Goal: Task Accomplishment & Management: Manage account settings

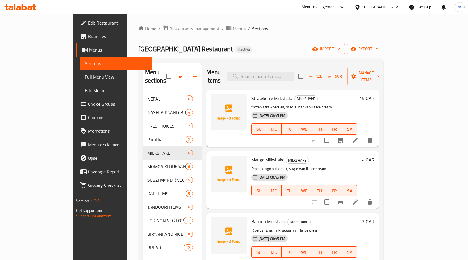
click at [345, 51] on button "import" at bounding box center [327, 49] width 36 height 10
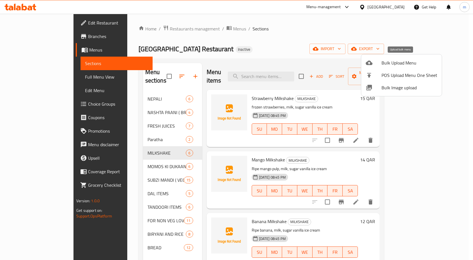
click at [379, 62] on div at bounding box center [373, 62] width 16 height 7
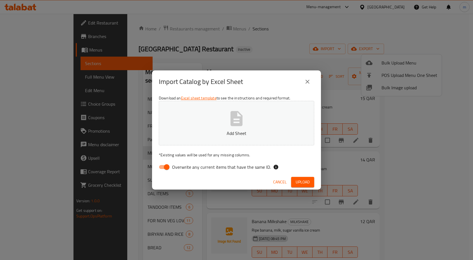
click at [186, 172] on label "Overwrite any current items that have the same ID." at bounding box center [213, 166] width 115 height 11
click at [183, 172] on input "Overwrite any current items that have the same ID." at bounding box center [167, 166] width 32 height 11
checkbox input "false"
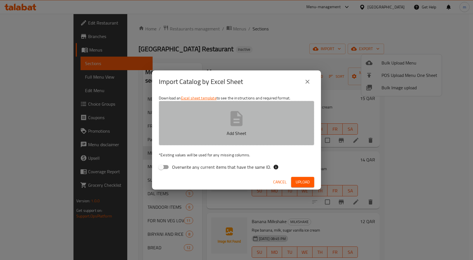
click at [205, 124] on button "Add Sheet" at bounding box center [236, 123] width 155 height 44
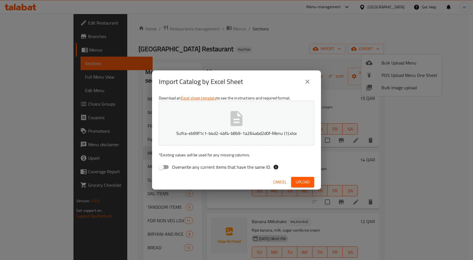
click at [306, 183] on span "Upload" at bounding box center [302, 181] width 14 height 7
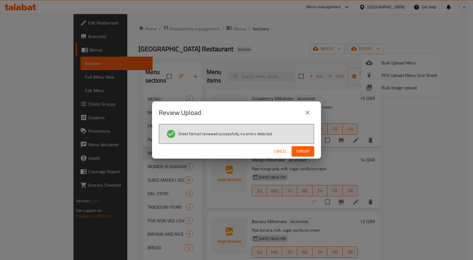
click at [304, 148] on span "Import" at bounding box center [303, 151] width 14 height 7
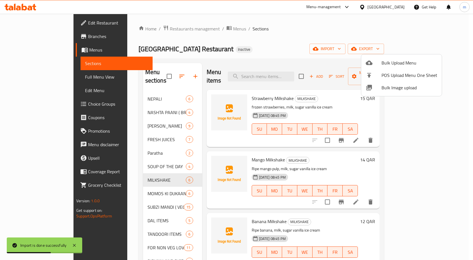
click at [468, 76] on div at bounding box center [236, 130] width 473 height 260
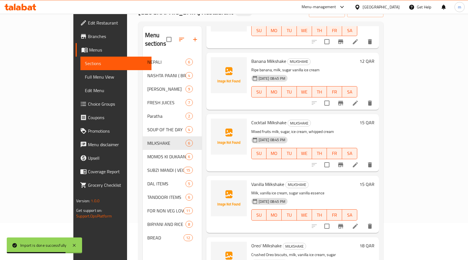
scroll to position [79, 0]
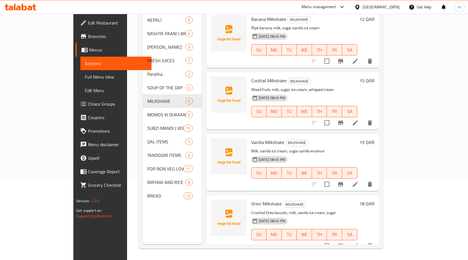
drag, startPoint x: 55, startPoint y: 75, endPoint x: 72, endPoint y: 95, distance: 26.3
click at [85, 75] on span "Full Menu View" at bounding box center [116, 76] width 62 height 7
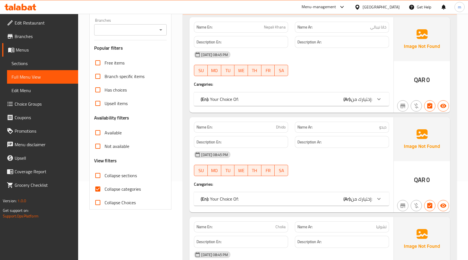
click at [120, 172] on span "Collapse sections" at bounding box center [121, 175] width 32 height 7
click at [105, 172] on input "Collapse sections" at bounding box center [98, 176] width 14 height 14
checkbox input "true"
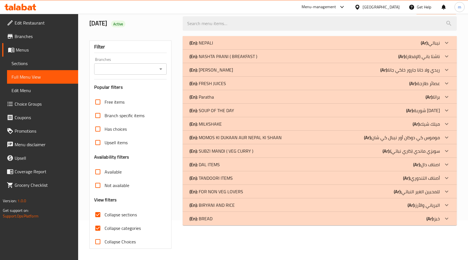
click at [117, 225] on span "Collapse categories" at bounding box center [123, 228] width 36 height 7
click at [105, 221] on input "Collapse categories" at bounding box center [98, 228] width 14 height 14
checkbox input "false"
click at [230, 115] on div "(En): SOUP OF THE DAY (Ar): شوربة اليوم" at bounding box center [320, 111] width 274 height 14
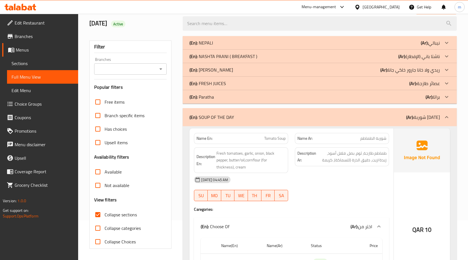
click at [233, 68] on p "(En): REHDI WALA KHANA JARUR KHAKE JANA" at bounding box center [212, 69] width 44 height 7
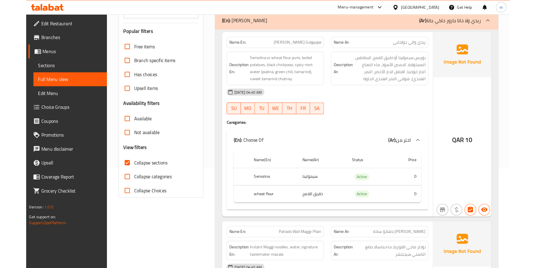
scroll to position [96, 0]
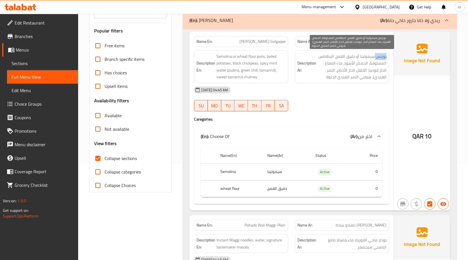
drag, startPoint x: 387, startPoint y: 57, endPoint x: 376, endPoint y: 58, distance: 11.0
click at [376, 58] on span "بوريس سيمولينا أو دقيق القمح، البطاطس المسلوقة، الحمص الأسود، ماء النعناع الحار…" at bounding box center [352, 67] width 69 height 28
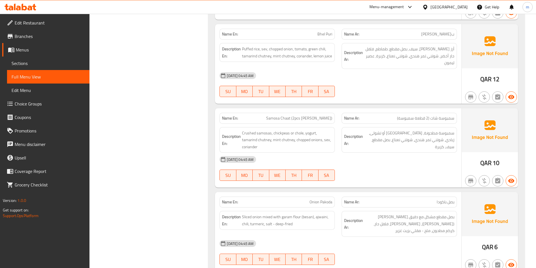
scroll to position [715, 0]
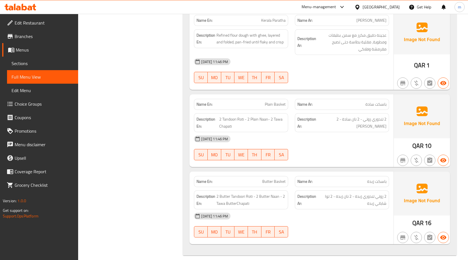
scroll to position [1065, 0]
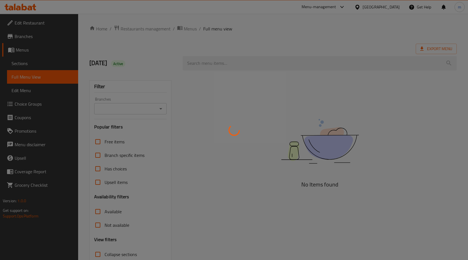
click at [34, 63] on div at bounding box center [234, 130] width 468 height 260
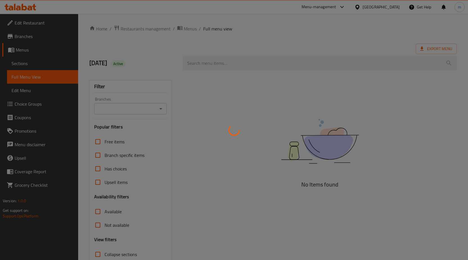
click at [34, 63] on div at bounding box center [234, 130] width 468 height 260
click at [35, 63] on div at bounding box center [234, 130] width 468 height 260
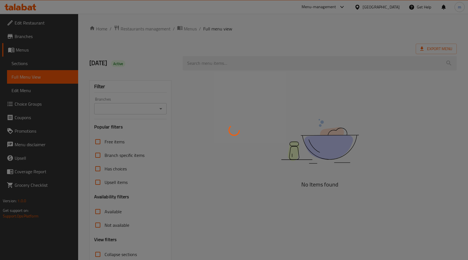
click at [36, 64] on div at bounding box center [234, 130] width 468 height 260
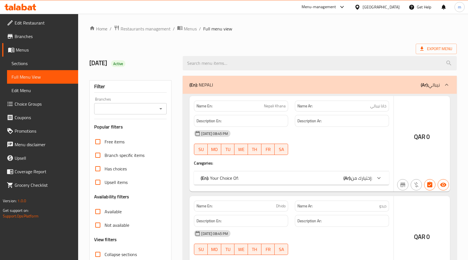
click at [36, 64] on div at bounding box center [234, 130] width 468 height 260
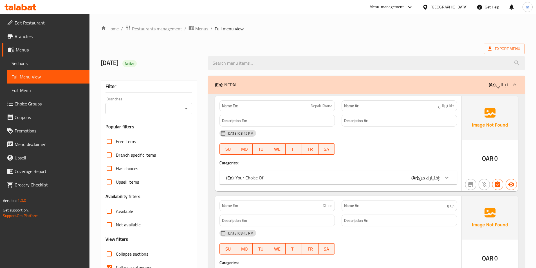
click at [47, 65] on span "Sections" at bounding box center [48, 63] width 73 height 7
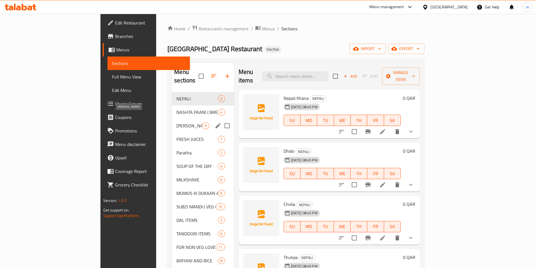
click at [176, 122] on span "REHDI WALA KHANA JARUR KHAKE JANA" at bounding box center [189, 125] width 26 height 7
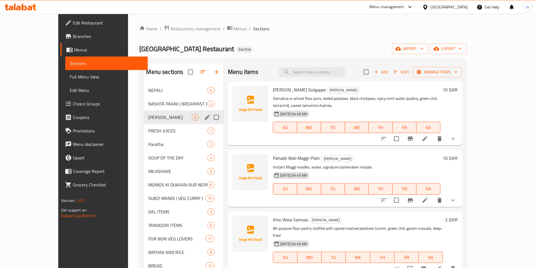
click at [210, 115] on input "Menu sections" at bounding box center [216, 117] width 12 height 12
checkbox input "true"
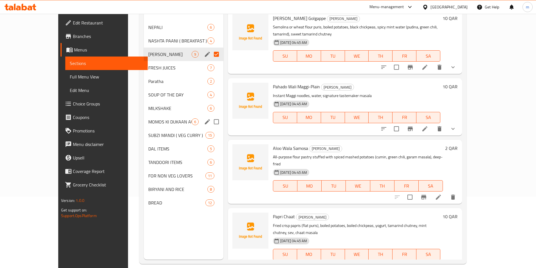
scroll to position [79, 0]
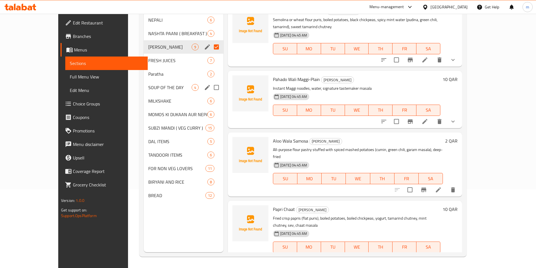
click at [210, 82] on input "Menu sections" at bounding box center [216, 88] width 12 height 12
checkbox input "true"
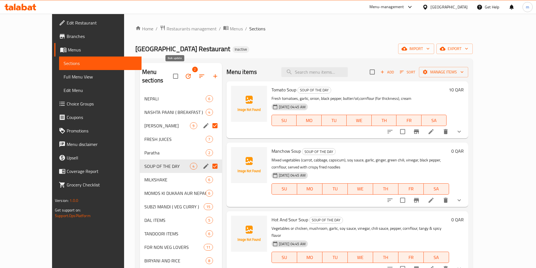
click at [185, 73] on icon "button" at bounding box center [188, 76] width 7 height 7
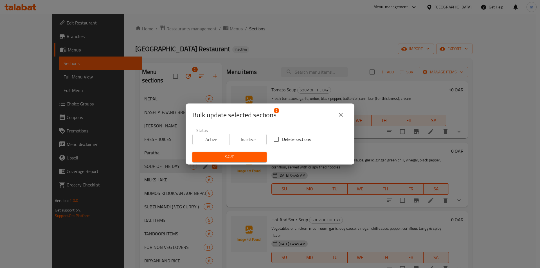
click at [275, 138] on input "Delete sections" at bounding box center [276, 139] width 12 height 12
checkbox input "true"
click at [258, 155] on span "Save" at bounding box center [229, 157] width 65 height 7
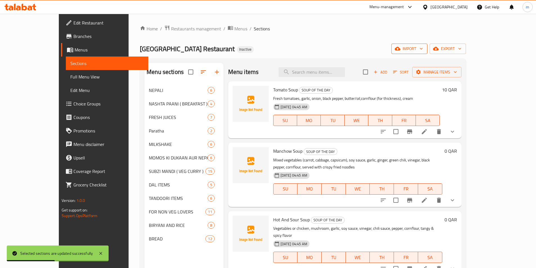
click at [423, 49] on span "import" at bounding box center [409, 48] width 27 height 7
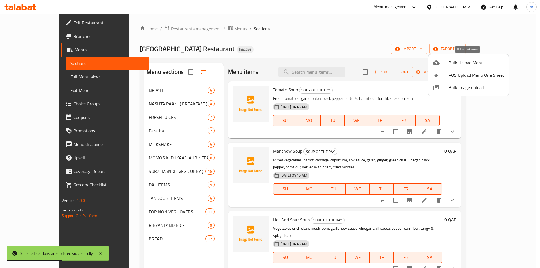
click at [450, 63] on span "Bulk Upload Menu" at bounding box center [477, 62] width 56 height 7
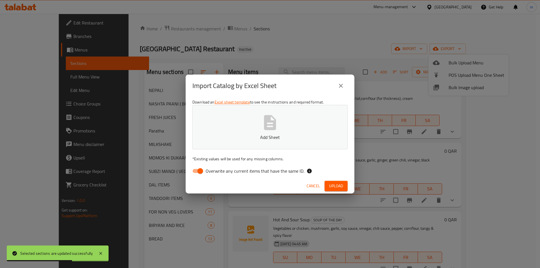
click at [257, 171] on span "Overwrite any current items that have the same ID." at bounding box center [255, 171] width 99 height 7
click at [216, 171] on input "Overwrite any current items that have the same ID." at bounding box center [200, 171] width 32 height 11
checkbox input "false"
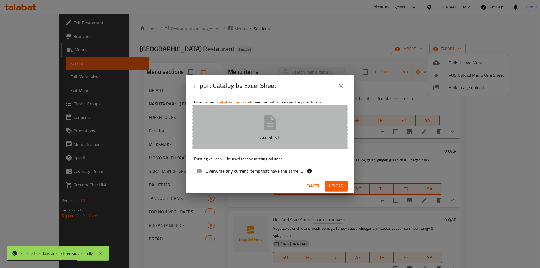
click at [266, 134] on p "Add Sheet" at bounding box center [270, 137] width 138 height 7
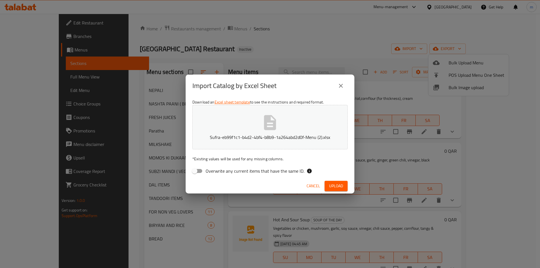
click at [345, 184] on button "Upload" at bounding box center [336, 186] width 23 height 10
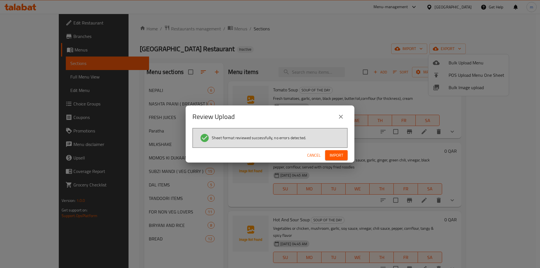
click at [338, 159] on span "Import" at bounding box center [337, 155] width 14 height 7
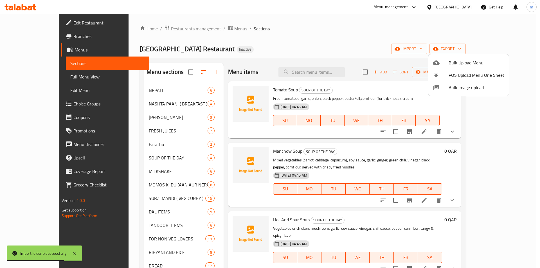
click at [346, 71] on div at bounding box center [270, 134] width 540 height 268
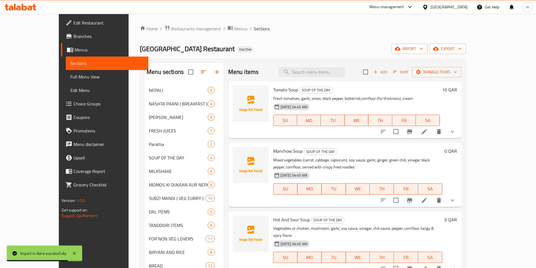
click at [345, 71] on input "search" at bounding box center [312, 72] width 66 height 10
paste input "Chatpate"
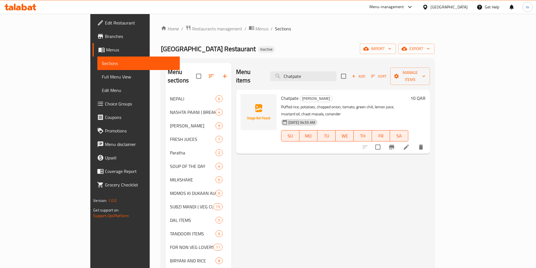
type input "Chatpate"
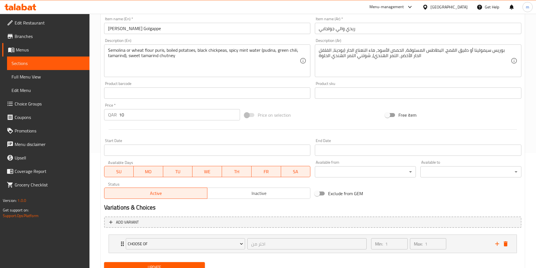
scroll to position [139, 0]
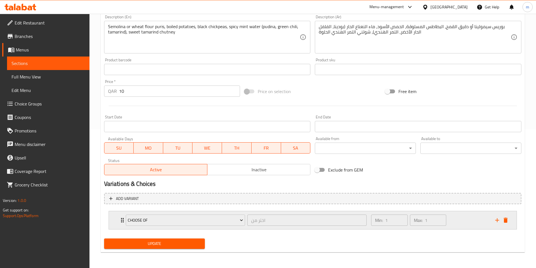
click at [459, 220] on div "Min: 1 ​ Max: 1 ​" at bounding box center [430, 220] width 124 height 18
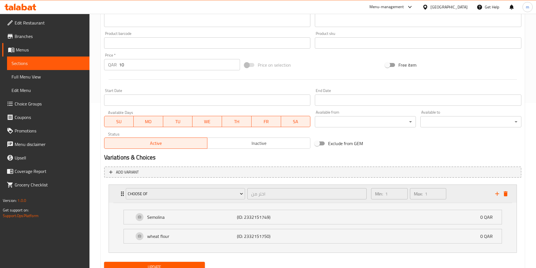
scroll to position [188, 0]
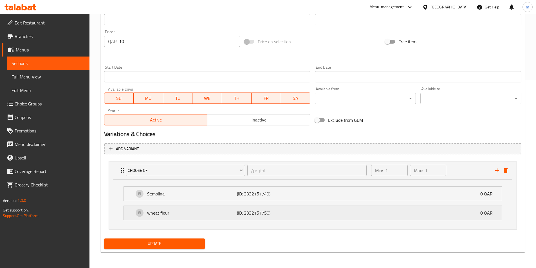
click at [441, 213] on div "wheat flour (ID: 2332151750) 0 QAR" at bounding box center [314, 213] width 361 height 14
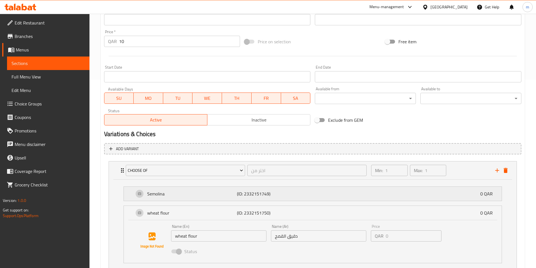
click at [430, 198] on div "Semolina (ID: 2332151749) 0 QAR" at bounding box center [314, 194] width 361 height 14
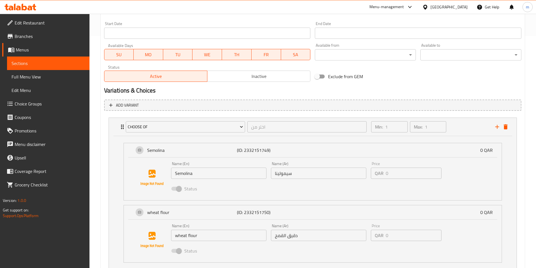
scroll to position [275, 0]
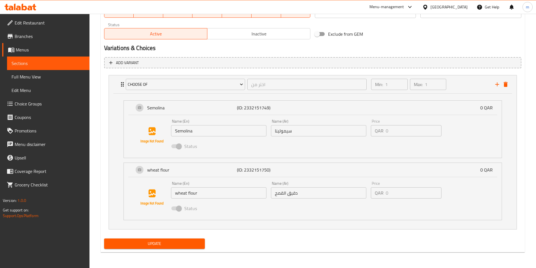
drag, startPoint x: 204, startPoint y: 239, endPoint x: 207, endPoint y: 234, distance: 6.4
click at [204, 239] on button "Update" at bounding box center [154, 244] width 101 height 10
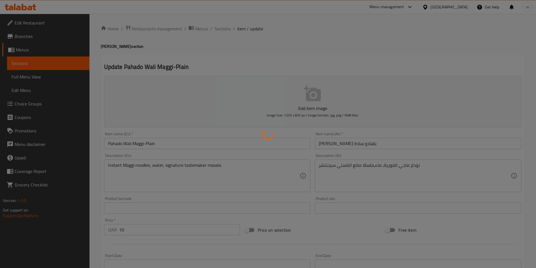
type input "اختر من"
type input "1"
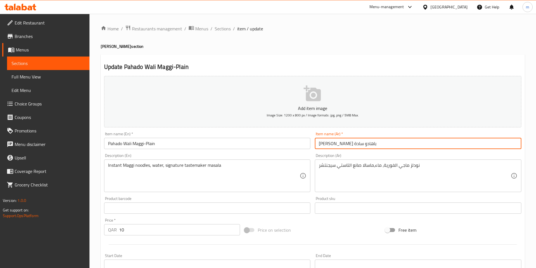
click at [369, 145] on input "[PERSON_NAME] باهادو سادة" at bounding box center [418, 143] width 207 height 11
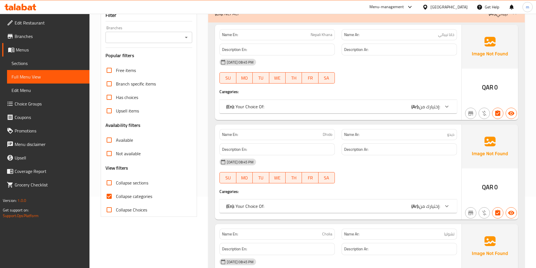
scroll to position [84, 0]
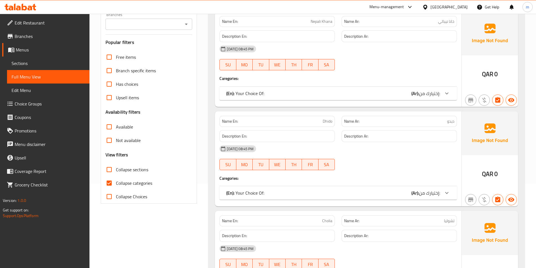
click at [138, 183] on span "Collapse categories" at bounding box center [134, 183] width 36 height 7
click at [116, 183] on input "Collapse categories" at bounding box center [109, 183] width 14 height 14
checkbox input "false"
click at [140, 171] on span "Collapse sections" at bounding box center [132, 169] width 32 height 7
click at [116, 171] on input "Collapse sections" at bounding box center [109, 170] width 14 height 14
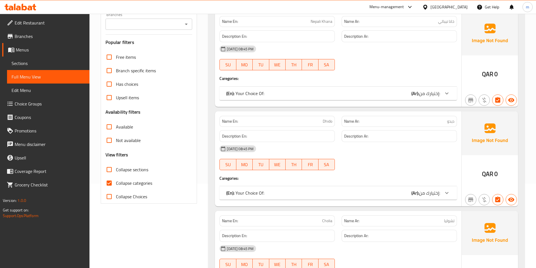
checkbox input "true"
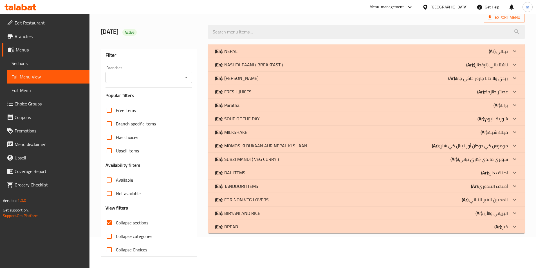
scroll to position [31, 0]
click at [289, 160] on div "(En): SUBZI MANDI ( VEG CURRY ) (Ar): سوبزي ماندي (كاري نباتي)" at bounding box center [361, 159] width 293 height 7
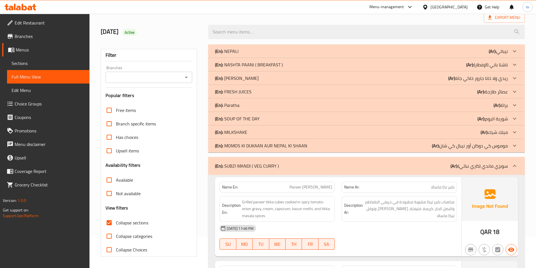
click at [289, 160] on div "(En): SUBZI MANDI ( VEG CURRY ) (Ar): سوبزي ماندي (كاري نباتي)" at bounding box center [366, 166] width 317 height 18
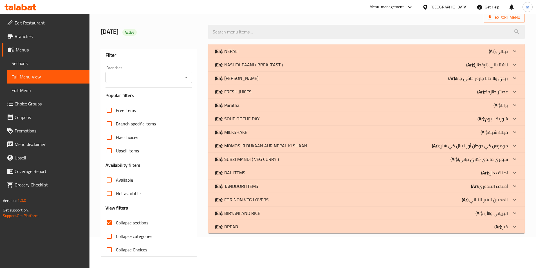
click at [287, 118] on div "(En): SOUP OF THE DAY (Ar): شوربة [DATE]" at bounding box center [361, 118] width 293 height 7
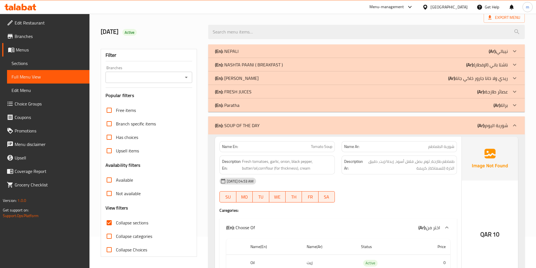
click at [259, 76] on p "(En): REHDI WALA KHANA JARUR KHAKE JANA" at bounding box center [237, 78] width 44 height 7
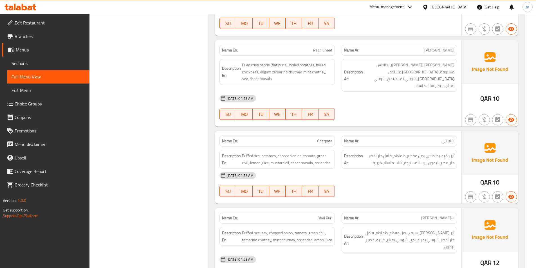
scroll to position [425, 0]
click at [321, 138] on span "Chatpate" at bounding box center [324, 141] width 15 height 6
copy span "Chatpate"
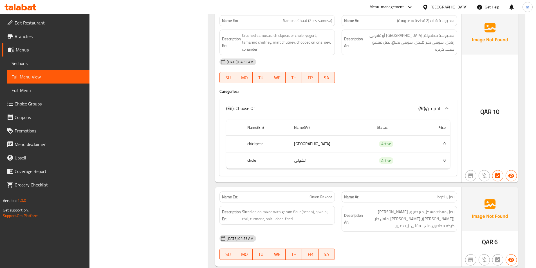
scroll to position [678, 0]
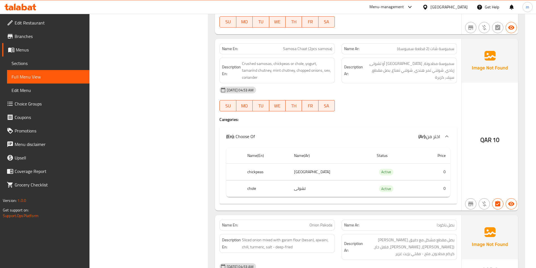
click at [424, 46] on span "سمبوسة شات (2 قطعة سمبوسة)" at bounding box center [425, 49] width 57 height 6
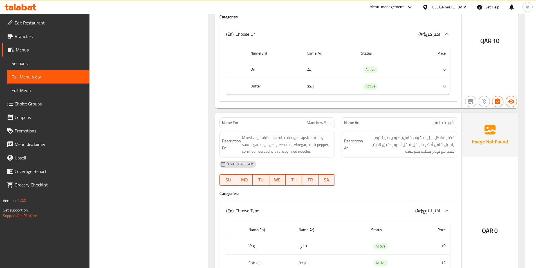
scroll to position [1185, 0]
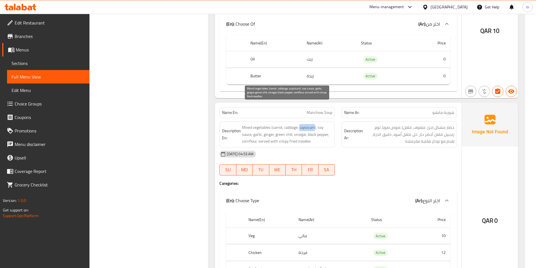
drag, startPoint x: 300, startPoint y: 107, endPoint x: 315, endPoint y: 107, distance: 14.1
click at [315, 124] on span "Mixed vegetables (carrot, cabbage, capsicum), soy sauce, garlic, ginger, green …" at bounding box center [287, 134] width 90 height 21
copy span "capsicum"
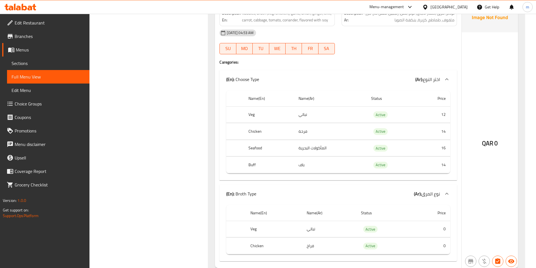
scroll to position [1747, 0]
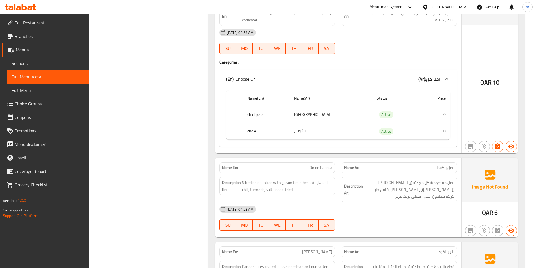
scroll to position [678, 0]
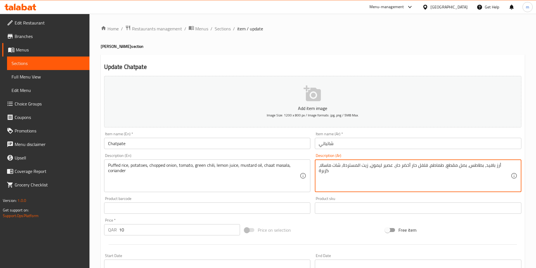
click at [413, 160] on div "أرز بافيد، بطاطس، بصل مقطع، طماطم، فلفل حار أخضر حار، عصير ليمون، زيت المستردة،…" at bounding box center [418, 176] width 207 height 33
click at [406, 164] on textarea "أرز بافيد، بطاطس، بصل مقطع، طماطم، فلفل حار أخضر حار، عصير ليمون، زيت المستردة،…" at bounding box center [415, 176] width 192 height 27
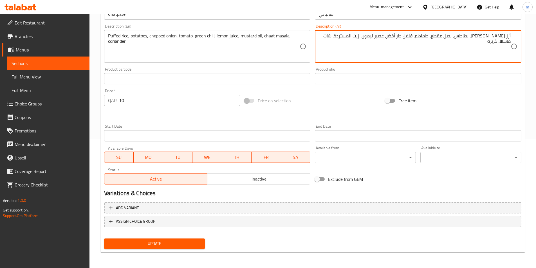
type textarea "أرز [PERSON_NAME]، بطاطس، بصل مقطع، طماطم، فلفل حار أخضر، عصير ليمون، زيت المست…"
click at [154, 242] on span "Update" at bounding box center [155, 243] width 92 height 7
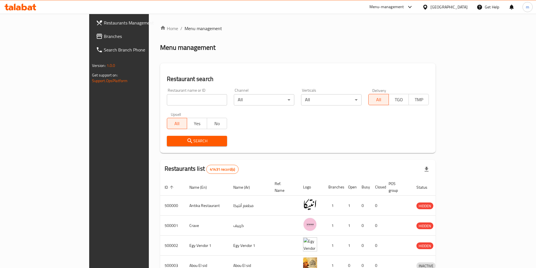
click at [460, 12] on div "[GEOGRAPHIC_DATA]" at bounding box center [445, 7] width 54 height 14
click at [461, 8] on div "[GEOGRAPHIC_DATA]" at bounding box center [448, 7] width 37 height 6
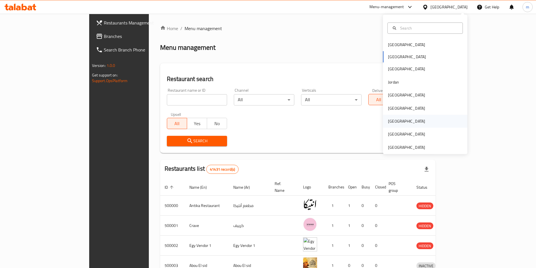
click at [397, 120] on div "[GEOGRAPHIC_DATA]" at bounding box center [406, 121] width 46 height 13
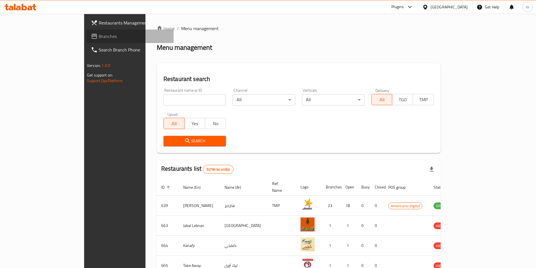
click at [99, 37] on span "Branches" at bounding box center [134, 36] width 70 height 7
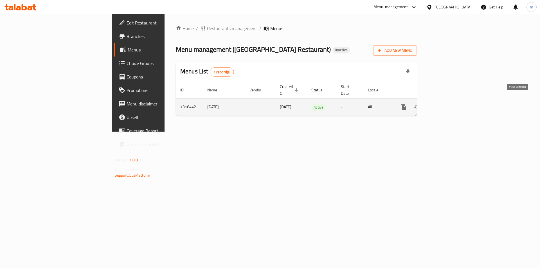
click at [451, 100] on link "enhanced table" at bounding box center [444, 107] width 14 height 14
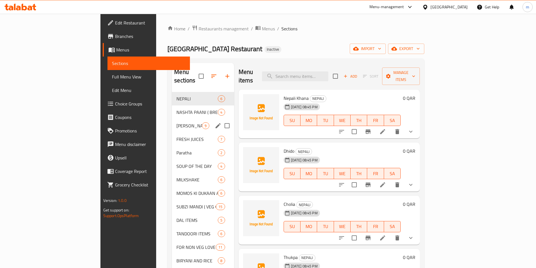
click at [172, 121] on div "[PERSON_NAME] 9" at bounding box center [203, 126] width 62 height 14
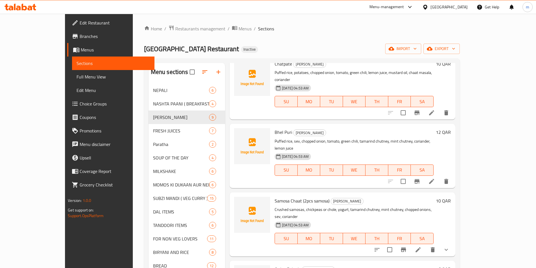
scroll to position [299, 0]
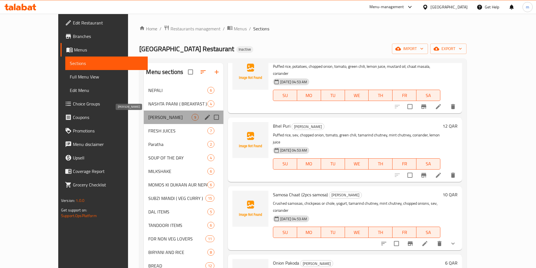
click at [160, 115] on span "[PERSON_NAME]" at bounding box center [169, 117] width 43 height 7
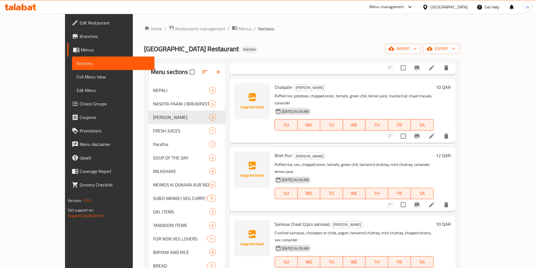
scroll to position [271, 0]
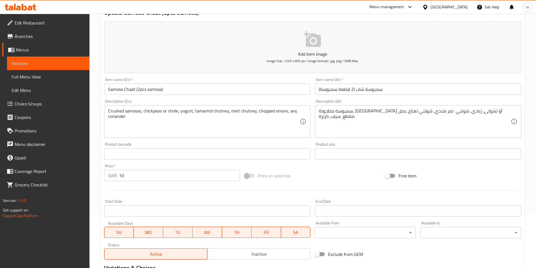
scroll to position [139, 0]
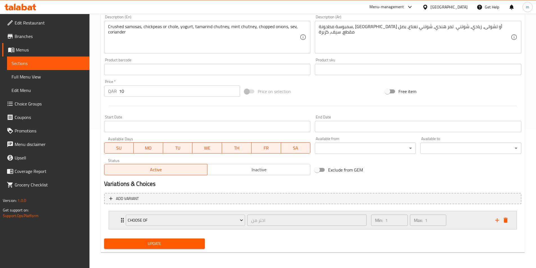
click at [455, 220] on div "Min: 1 ​ Max: 1 ​" at bounding box center [430, 220] width 124 height 18
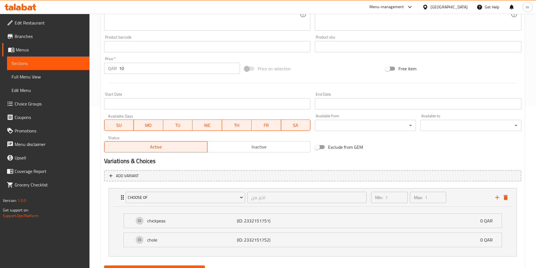
scroll to position [188, 0]
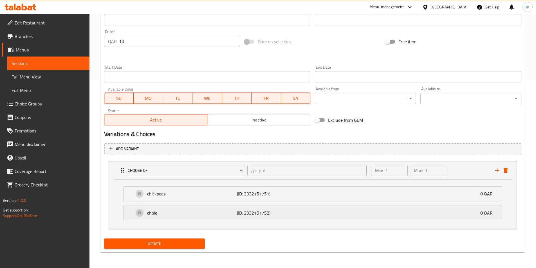
click at [345, 212] on div "chole (ID: 2332151752) 0 QAR" at bounding box center [314, 213] width 361 height 14
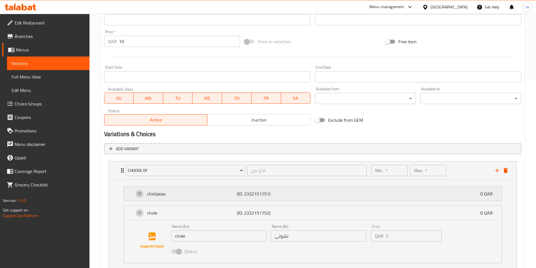
click at [336, 196] on div "chickpeas (ID: 2332151751) 0 QAR" at bounding box center [314, 194] width 361 height 14
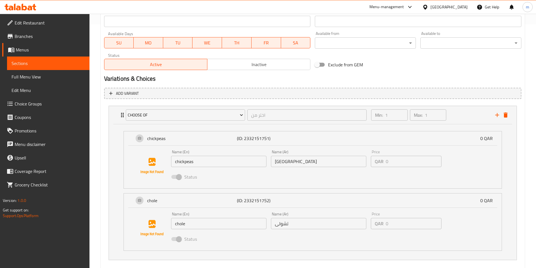
scroll to position [246, 0]
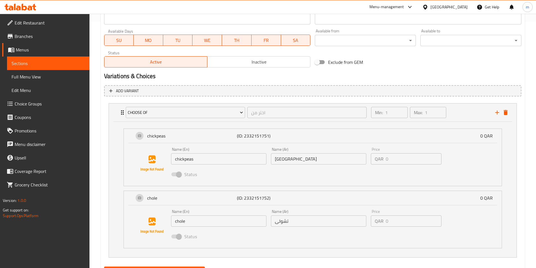
click at [45, 102] on span "Choice Groups" at bounding box center [50, 103] width 70 height 7
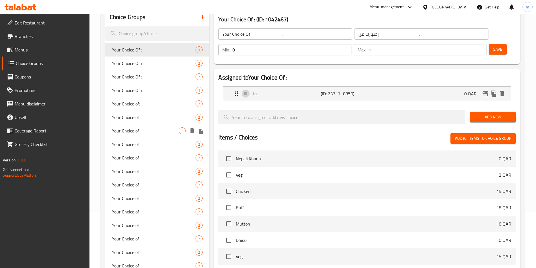
scroll to position [56, 0]
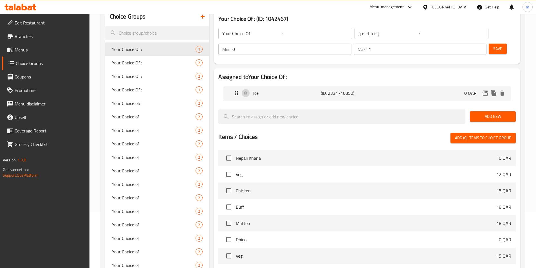
click at [37, 47] on span "Menus" at bounding box center [50, 49] width 70 height 7
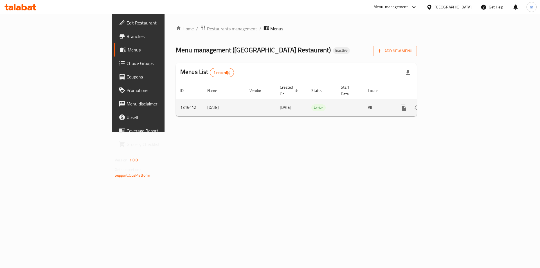
click at [451, 103] on link "enhanced table" at bounding box center [444, 108] width 14 height 14
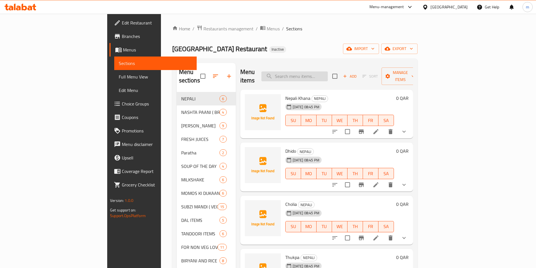
click at [328, 71] on input "search" at bounding box center [294, 76] width 66 height 10
paste input "780130"
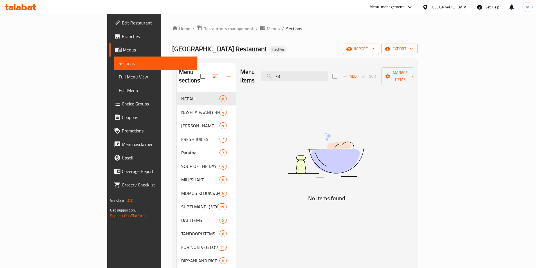
type input "7"
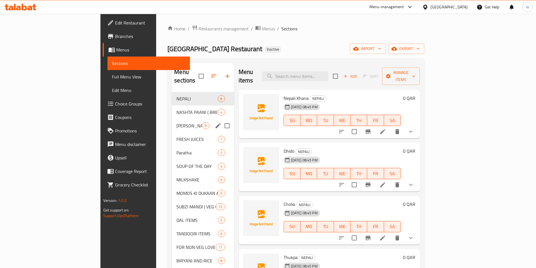
click at [176, 122] on span "[PERSON_NAME]" at bounding box center [189, 125] width 26 height 7
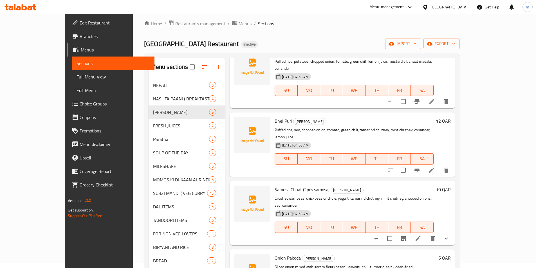
scroll to position [56, 0]
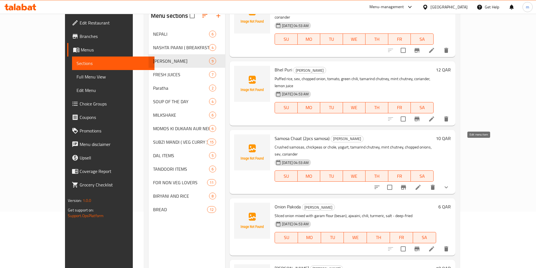
click at [421, 184] on icon at bounding box center [418, 187] width 7 height 7
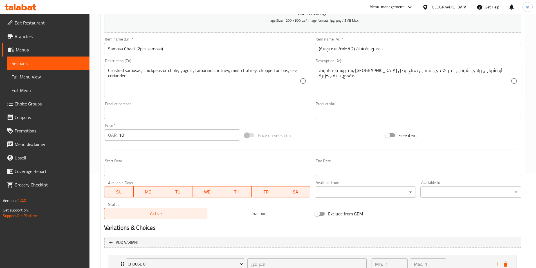
scroll to position [139, 0]
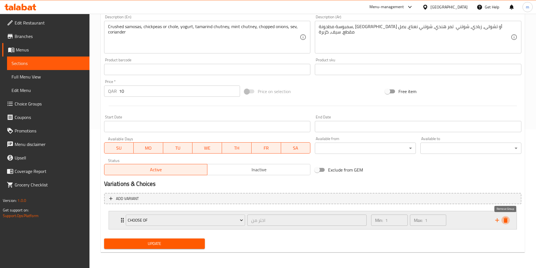
click at [508, 220] on icon "delete" at bounding box center [505, 220] width 7 height 7
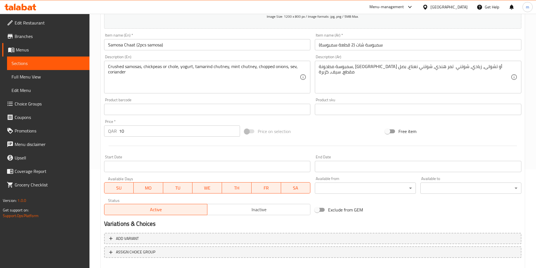
scroll to position [45, 0]
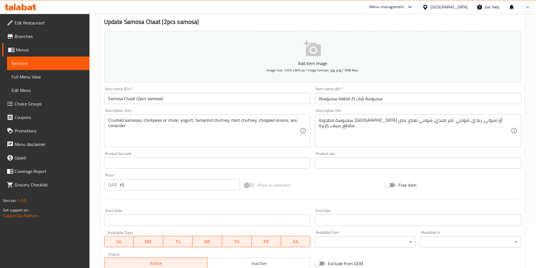
click at [30, 102] on span "Choice Groups" at bounding box center [50, 103] width 70 height 7
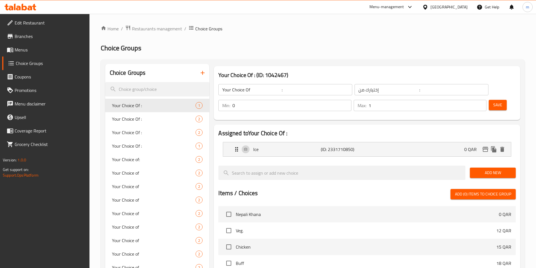
click at [274, 89] on input "Your Choice Of :" at bounding box center [285, 89] width 134 height 11
click at [204, 73] on icon "button" at bounding box center [203, 73] width 4 height 4
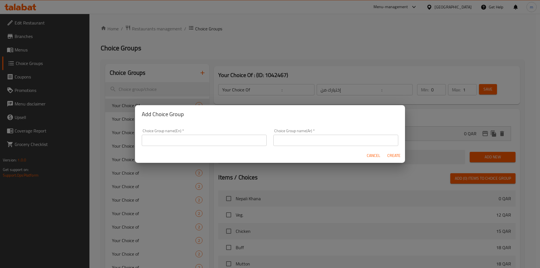
click at [226, 141] on input "text" at bounding box center [204, 140] width 125 height 11
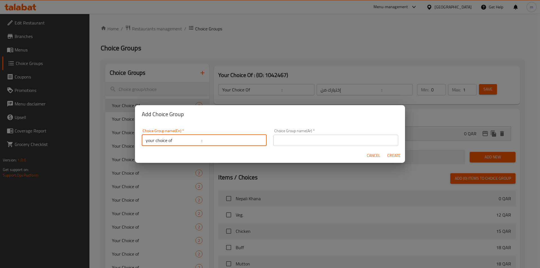
click at [197, 142] on input "your choice of :" at bounding box center [204, 140] width 125 height 11
click at [171, 141] on input "your choice o :" at bounding box center [204, 140] width 125 height 11
type input "your choice of :"
drag, startPoint x: 329, startPoint y: 142, endPoint x: 327, endPoint y: 145, distance: 4.1
click at [329, 142] on input "text" at bounding box center [335, 140] width 125 height 11
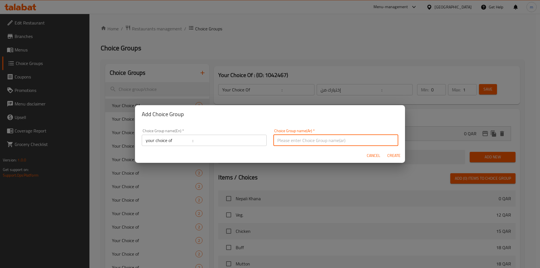
type input "h"
type input "اختيارك من :"
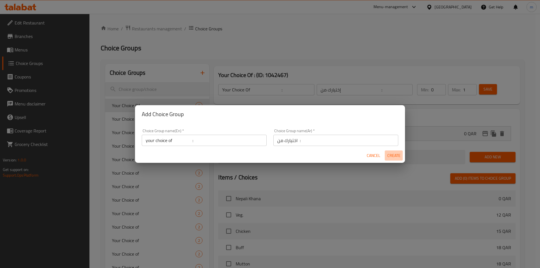
click at [392, 155] on span "Create" at bounding box center [394, 155] width 14 height 7
type input "your choice of :"
type input "اختيارك من :"
type input "0"
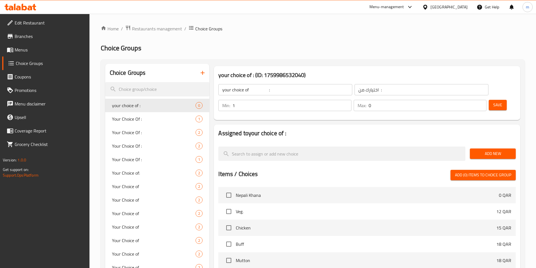
type input "1"
click at [351, 100] on input "1" at bounding box center [291, 105] width 119 height 11
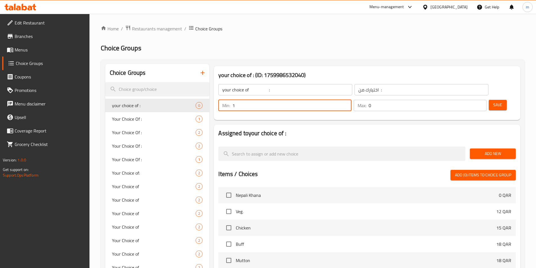
type input "1"
click at [471, 100] on input "1" at bounding box center [428, 105] width 118 height 11
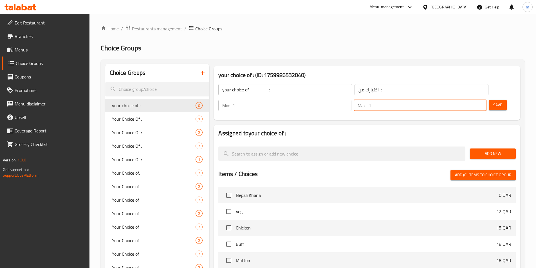
click at [266, 90] on input "your choice of :" at bounding box center [285, 89] width 134 height 11
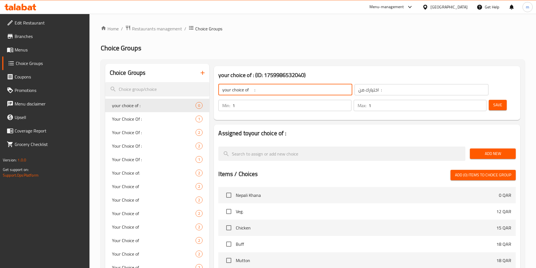
click at [253, 90] on input "your choice of :" at bounding box center [285, 89] width 134 height 11
click at [249, 89] on input "your choice of :" at bounding box center [285, 89] width 134 height 11
type input "your choice of :"
click at [493, 102] on span "Save" at bounding box center [497, 105] width 9 height 7
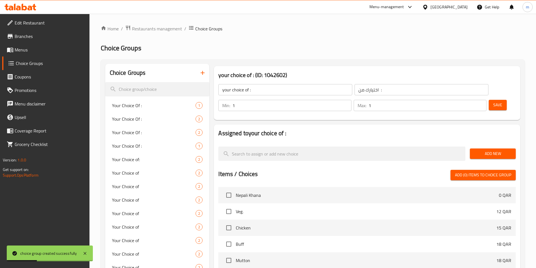
click at [468, 144] on div "Add New" at bounding box center [493, 153] width 50 height 19
click at [473, 149] on button "Add New" at bounding box center [493, 154] width 46 height 10
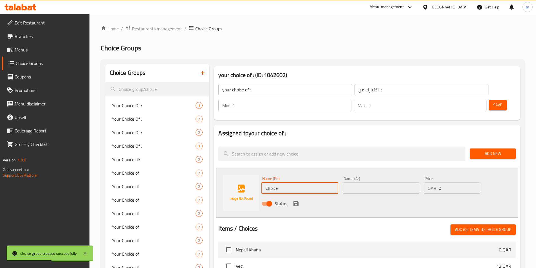
click at [295, 183] on input "Choice" at bounding box center [299, 188] width 77 height 11
type input "خ"
click at [280, 183] on input "text" at bounding box center [299, 188] width 77 height 11
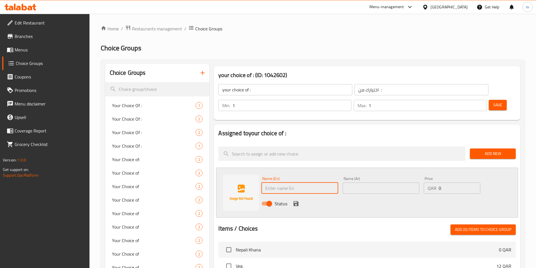
click at [321, 183] on input "text" at bounding box center [299, 188] width 77 height 11
paste input "chickpeas"
type input "chickpeas"
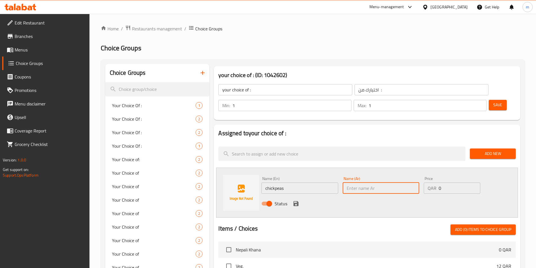
click at [360, 183] on input "text" at bounding box center [381, 188] width 77 height 11
type input "p"
type input "[GEOGRAPHIC_DATA]"
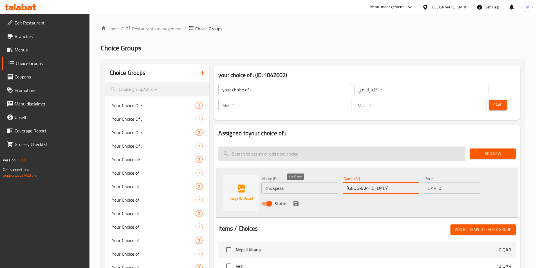
click at [293, 200] on icon "save" at bounding box center [296, 203] width 7 height 7
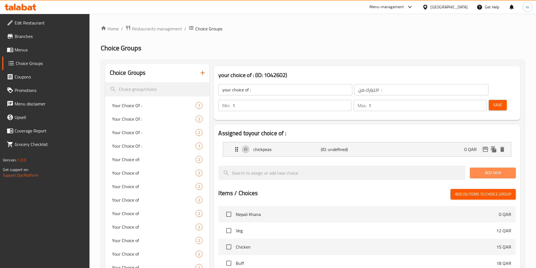
click at [475, 169] on span "Add New" at bounding box center [492, 172] width 37 height 7
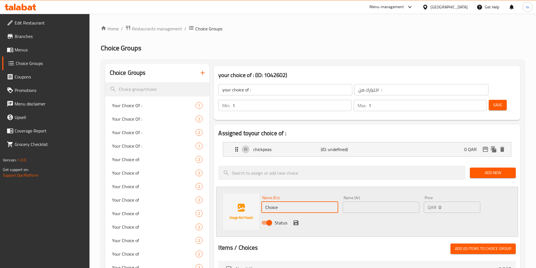
click at [280, 202] on input "Choice" at bounding box center [299, 207] width 77 height 11
paste input "chol"
type input "chole"
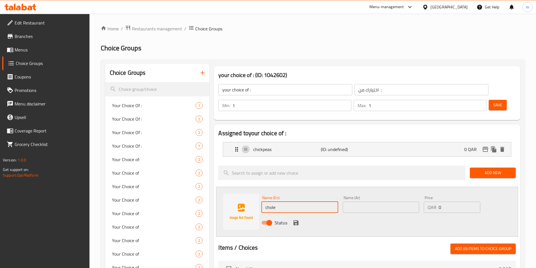
click at [370, 202] on input "text" at bounding box center [381, 207] width 77 height 11
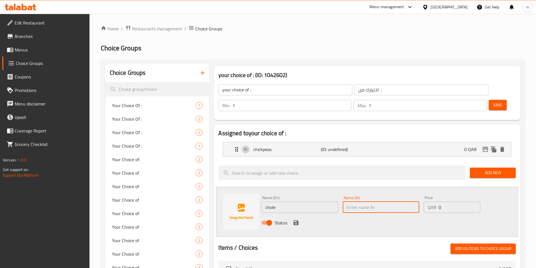
paste input "تشولى"
type input "تشولى"
click at [294, 220] on icon "save" at bounding box center [295, 222] width 5 height 5
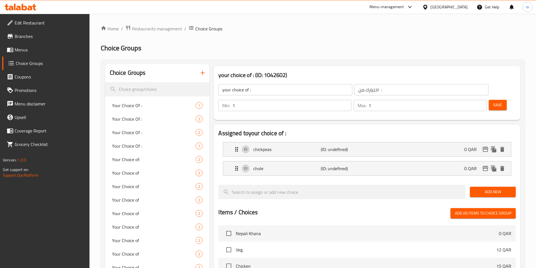
click at [248, 90] on input "your choice of :" at bounding box center [285, 89] width 134 height 11
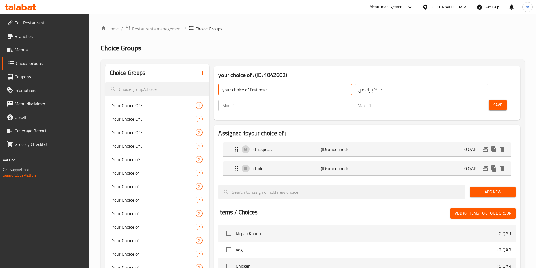
type input "your choice of first pcs :"
click at [354, 92] on input "اختيارك من :" at bounding box center [421, 89] width 134 height 11
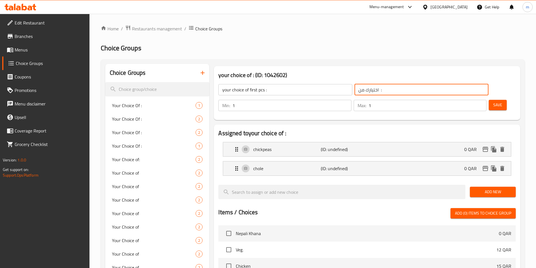
click at [354, 89] on input "اختيارك من :" at bounding box center [421, 89] width 134 height 11
type input "اختيارك من القطعة الاولي :"
click at [493, 102] on span "Save" at bounding box center [497, 105] width 9 height 7
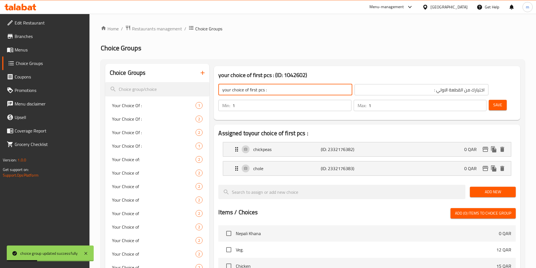
click at [277, 88] on input "your choice of first pcs :" at bounding box center [285, 89] width 134 height 11
click at [175, 88] on input "search" at bounding box center [157, 89] width 104 height 14
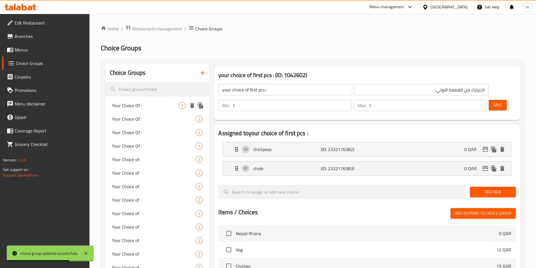
paste input "your choice of first pcs :"
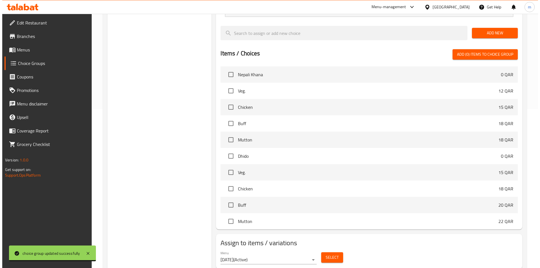
scroll to position [162, 0]
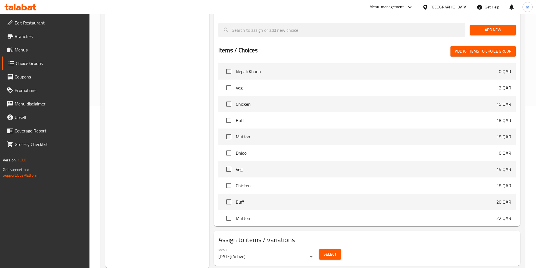
type input "your choice of first pcs :"
click at [333, 251] on span "Select" at bounding box center [330, 254] width 13 height 7
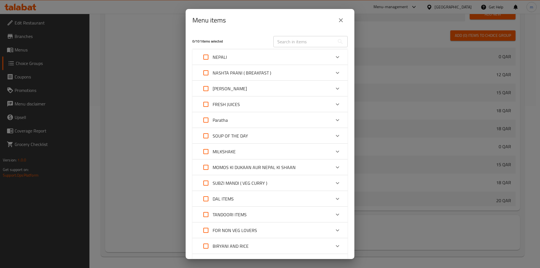
click at [326, 43] on input "text" at bounding box center [303, 41] width 61 height 11
paste input "Samosa Chaat (2pcs samosa )"
type input "Samosa Chaat (2pcs samosa )"
click at [311, 88] on div "[PERSON_NAME]" at bounding box center [265, 89] width 132 height 14
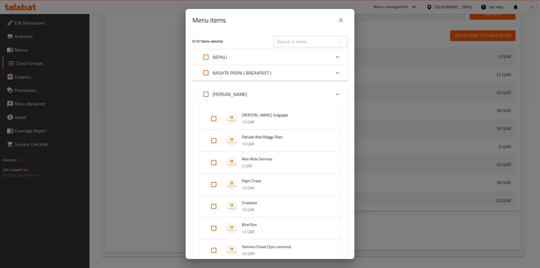
scroll to position [28, 0]
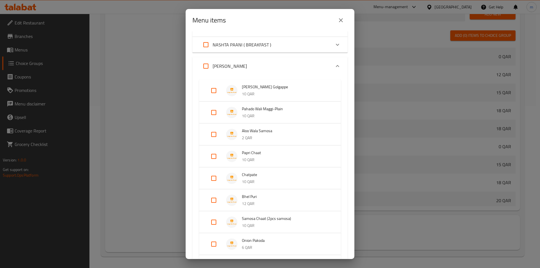
click at [207, 223] on input "Expand" at bounding box center [214, 223] width 14 height 14
checkbox input "true"
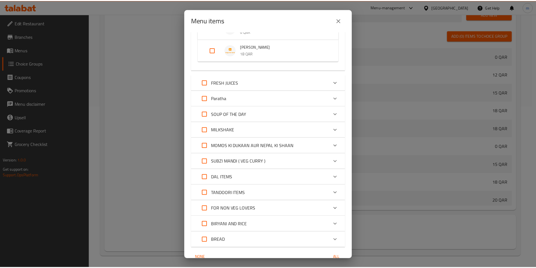
scroll to position [281, 0]
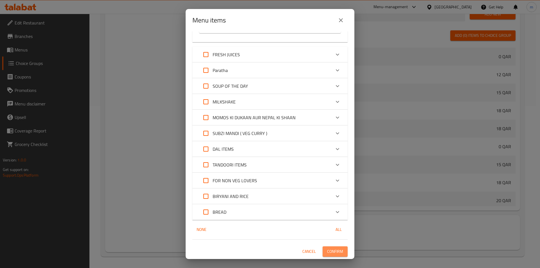
click at [339, 255] on button "Confirm" at bounding box center [335, 251] width 25 height 10
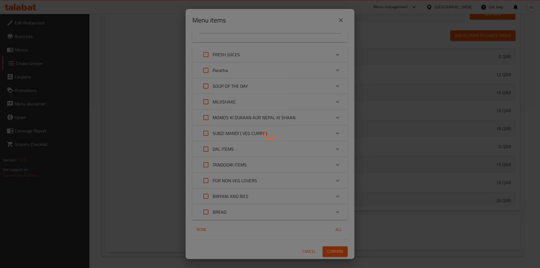
click at [339, 255] on div at bounding box center [270, 134] width 540 height 268
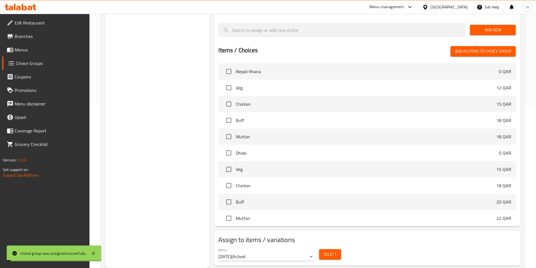
scroll to position [0, 0]
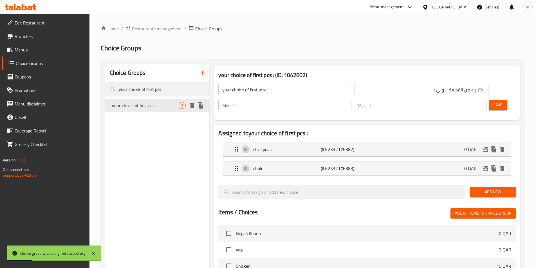
click at [169, 106] on span "your choice of first pcs :" at bounding box center [145, 105] width 67 height 7
click at [199, 106] on icon "duplicate" at bounding box center [200, 105] width 5 height 6
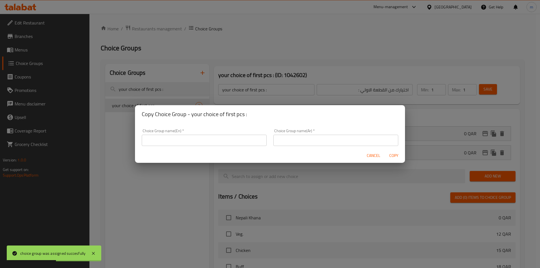
click at [244, 138] on input "text" at bounding box center [204, 140] width 125 height 11
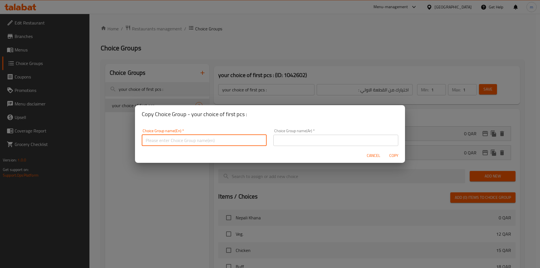
paste input "your choice of first pcs :"
click at [174, 140] on input "your choice of first pcs :" at bounding box center [204, 140] width 125 height 11
click at [173, 136] on input "your choice of pcs :" at bounding box center [204, 140] width 125 height 11
click at [178, 142] on input "your choice of secand pcs :" at bounding box center [204, 140] width 125 height 11
click at [200, 140] on input "your choice of second pcs :" at bounding box center [204, 140] width 125 height 11
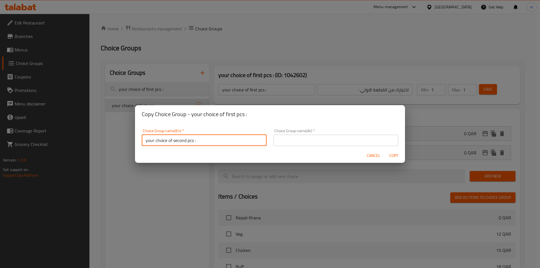
click at [200, 140] on input "your choice of second pcs :" at bounding box center [204, 140] width 125 height 11
type input "your choice of second pcs :"
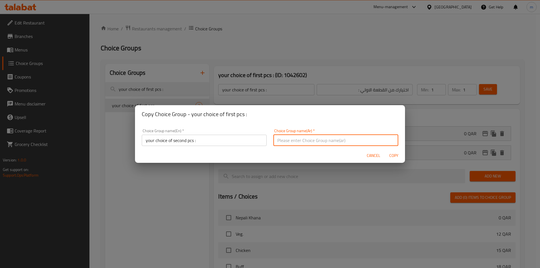
click at [281, 142] on input "text" at bounding box center [335, 140] width 125 height 11
type input "h"
type input "اختيارك من القطعة الثانية :"
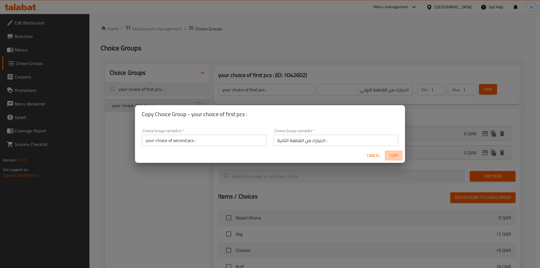
click at [396, 153] on span "Copy" at bounding box center [394, 155] width 14 height 7
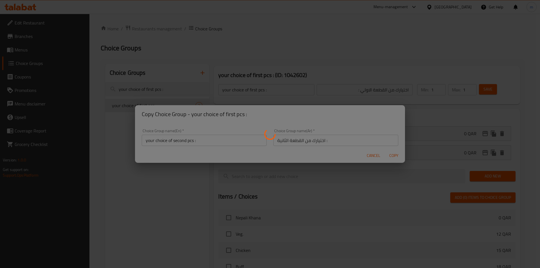
type input "your choice of second pcs :"
type input "اختيارك من القطعة الثانية :"
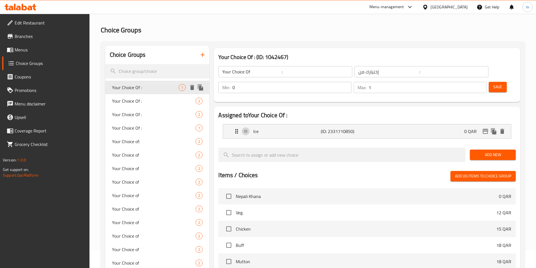
scroll to position [28, 0]
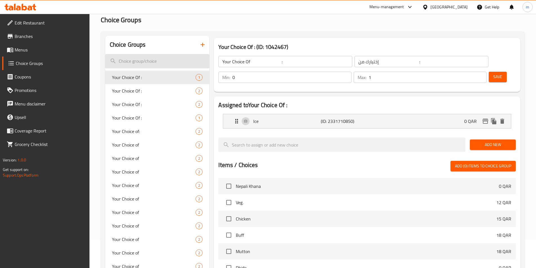
click at [167, 60] on input "search" at bounding box center [157, 61] width 104 height 14
paste input "your choice of first pcs :"
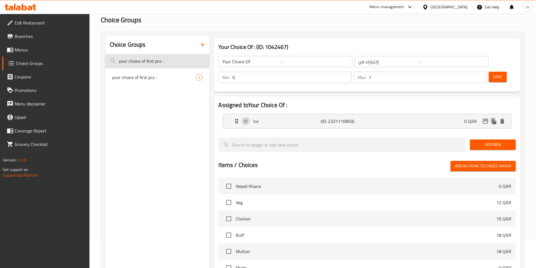
click at [151, 61] on input "your choice of first pcs :" at bounding box center [157, 61] width 104 height 14
type input "your choice of second pcs :"
click at [163, 79] on span "your choice of second pcs :" at bounding box center [145, 77] width 67 height 7
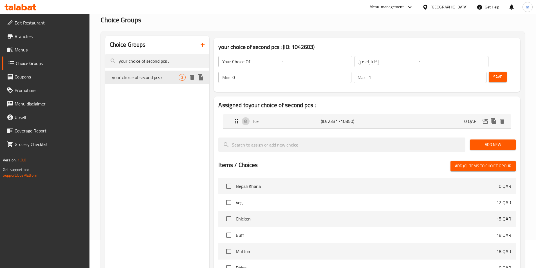
type input "your choice of second pcs :"
type input "اختيارك من القطعة الثانية :"
type input "1"
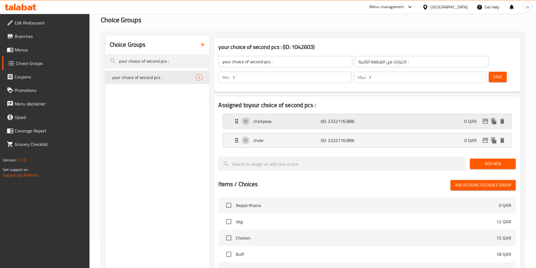
click at [236, 118] on icon "Expand" at bounding box center [236, 121] width 7 height 7
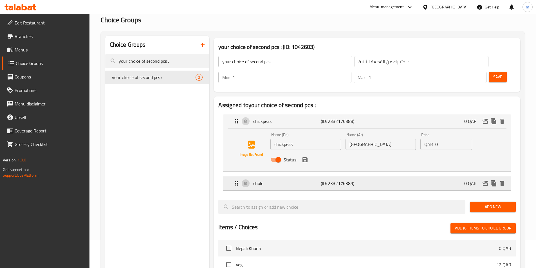
click at [238, 180] on icon "Expand" at bounding box center [236, 183] width 7 height 7
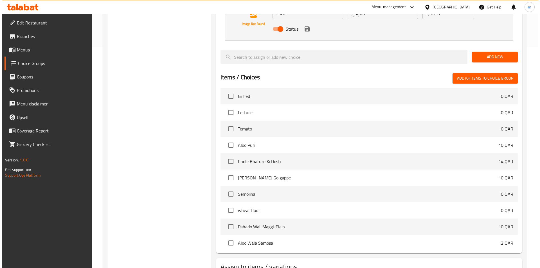
scroll to position [248, 0]
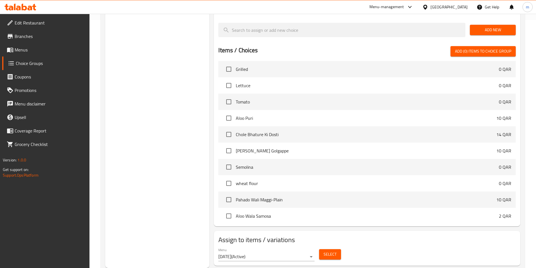
click at [327, 251] on span "Select" at bounding box center [330, 254] width 13 height 7
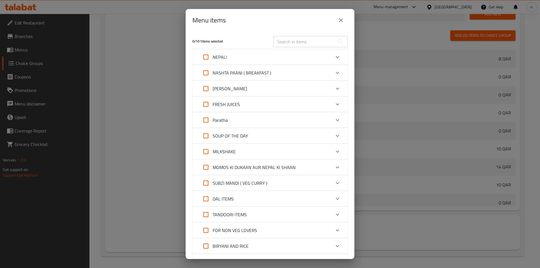
scroll to position [434, 0]
click at [247, 83] on div "[PERSON_NAME]" at bounding box center [223, 89] width 48 height 14
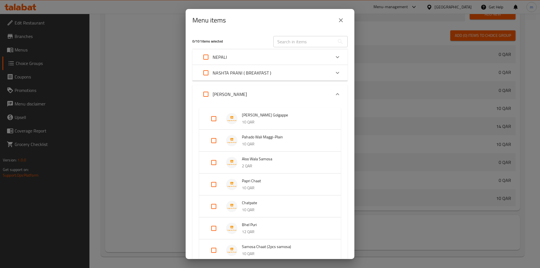
click at [274, 248] on span "Samosa Chaat (2pcs samosa)" at bounding box center [286, 246] width 88 height 7
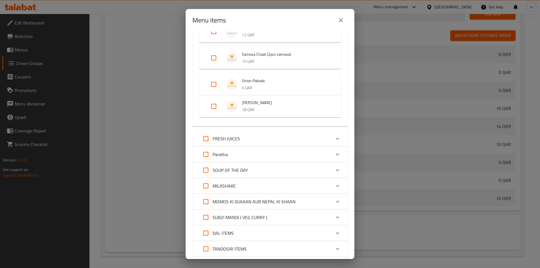
click at [212, 57] on input "Expand" at bounding box center [214, 58] width 14 height 14
checkbox input "true"
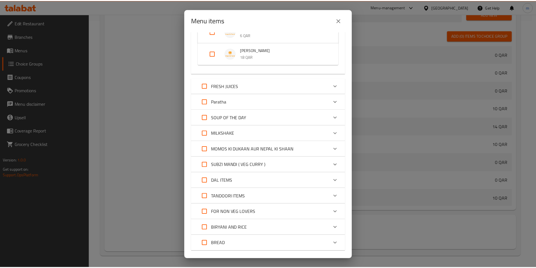
scroll to position [272, 0]
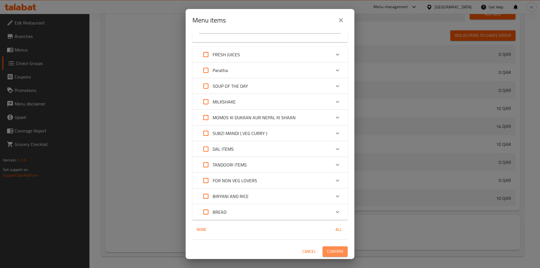
click at [331, 253] on span "Confirm" at bounding box center [335, 251] width 16 height 7
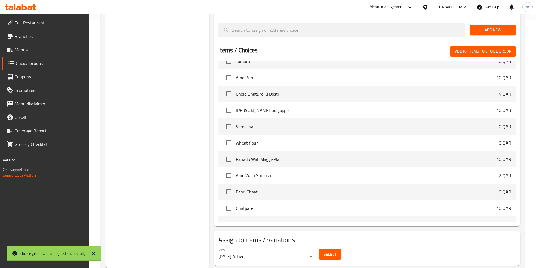
scroll to position [394, 0]
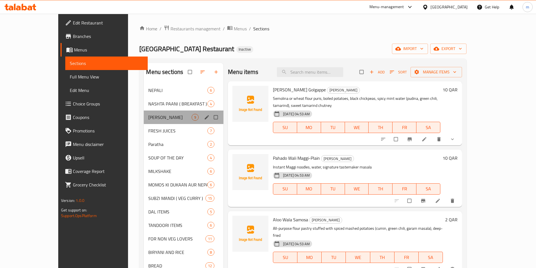
click at [144, 121] on div "[PERSON_NAME] 9" at bounding box center [184, 118] width 80 height 14
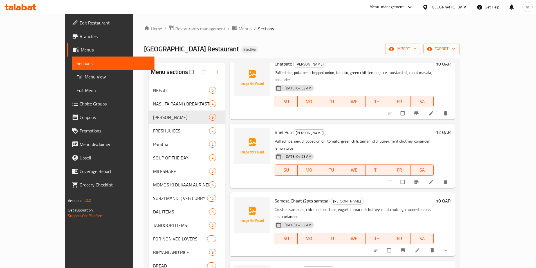
scroll to position [299, 0]
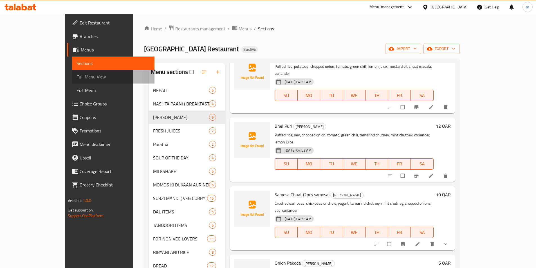
click at [77, 76] on span "Full Menu View" at bounding box center [113, 76] width 73 height 7
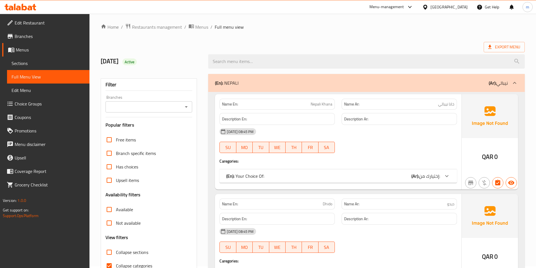
scroll to position [84, 0]
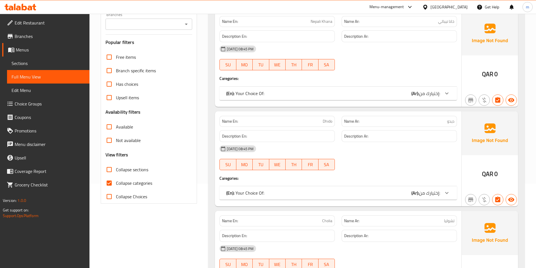
click at [141, 184] on span "Collapse categories" at bounding box center [134, 183] width 36 height 7
click at [116, 184] on input "Collapse categories" at bounding box center [109, 183] width 14 height 14
checkbox input "false"
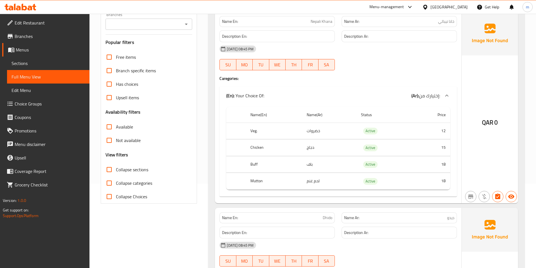
click at [133, 170] on span "Collapse sections" at bounding box center [132, 169] width 32 height 7
click at [116, 170] on input "Collapse sections" at bounding box center [109, 170] width 14 height 14
checkbox input "true"
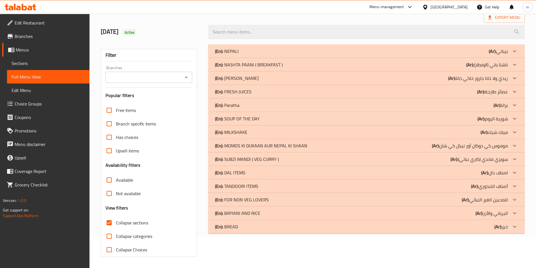
scroll to position [31, 0]
click at [467, 119] on div "(En): SOUP OF THE DAY (Ar): شوربة [DATE]" at bounding box center [361, 118] width 293 height 7
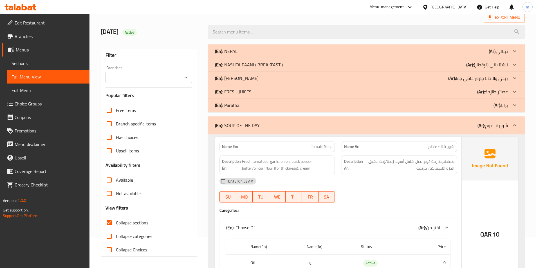
click at [461, 82] on p "(Ar): [PERSON_NAME] ولا خانا جارور خاكي جانا" at bounding box center [478, 78] width 60 height 7
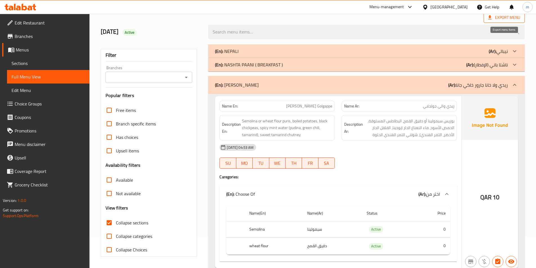
click at [499, 18] on span "Export Menu" at bounding box center [504, 17] width 32 height 7
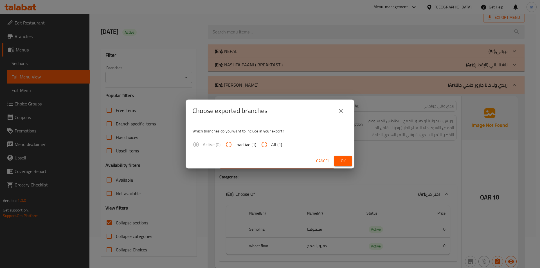
click at [268, 143] on input "All (1)" at bounding box center [265, 145] width 14 height 14
radio input "true"
click at [341, 160] on span "Ok" at bounding box center [343, 161] width 9 height 7
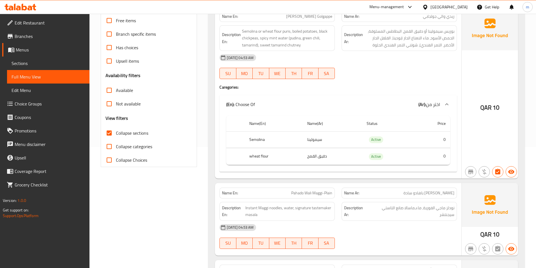
scroll to position [113, 0]
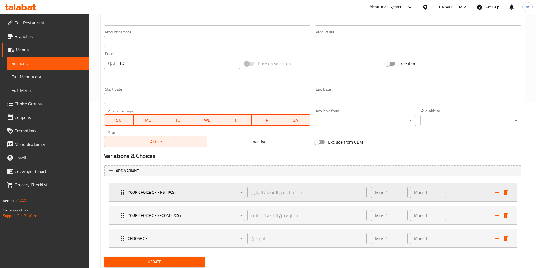
scroll to position [185, 0]
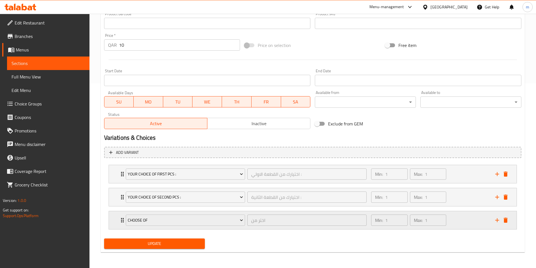
click at [463, 219] on div "Min: 1 ​ Max: 1 ​" at bounding box center [430, 220] width 124 height 18
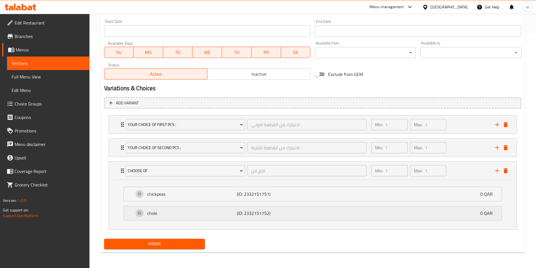
scroll to position [235, 0]
click at [457, 148] on div "Min: 1 ​ Max: 1 ​" at bounding box center [430, 147] width 124 height 18
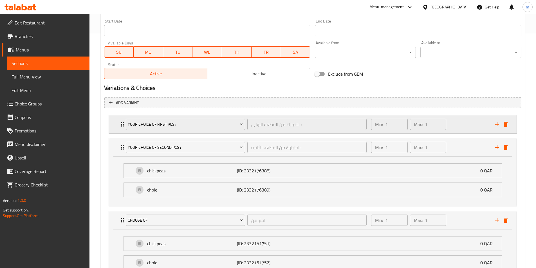
click at [459, 122] on div "Min: 1 ​ Max: 1 ​" at bounding box center [430, 124] width 124 height 18
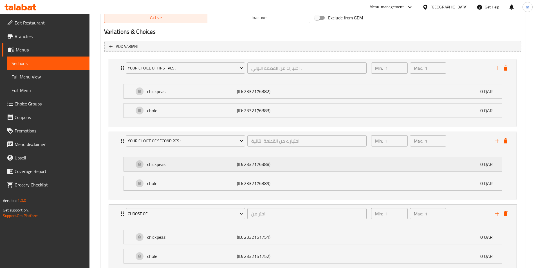
scroll to position [319, 0]
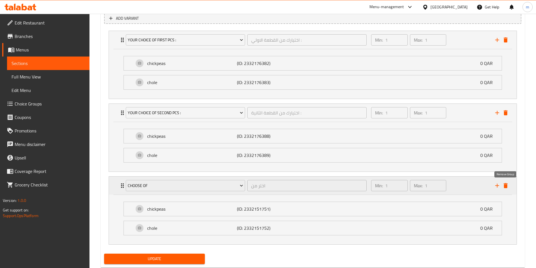
click at [505, 186] on icon "delete" at bounding box center [506, 185] width 4 height 5
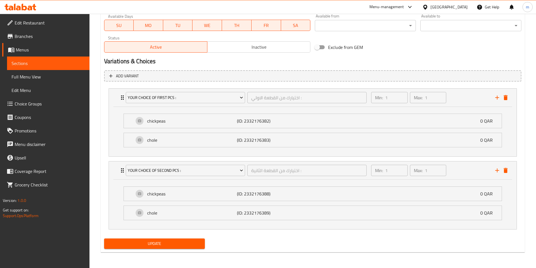
scroll to position [261, 0]
click at [169, 243] on span "Update" at bounding box center [155, 243] width 92 height 7
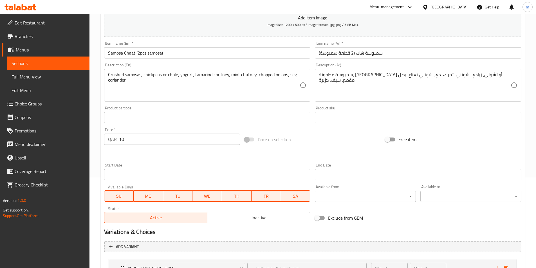
scroll to position [162, 0]
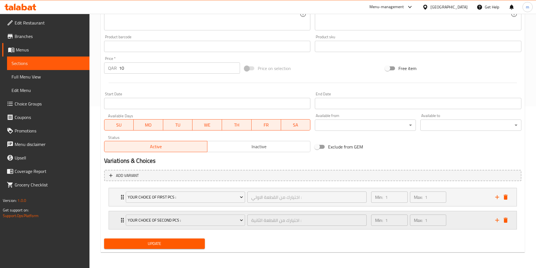
click at [466, 217] on div "Min: 1 ​ Max: 1 ​" at bounding box center [430, 220] width 124 height 18
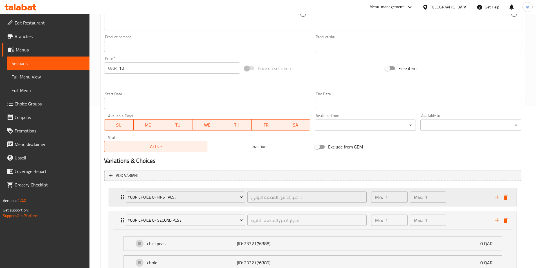
click at [467, 196] on div "Min: 1 ​ Max: 1 ​" at bounding box center [430, 197] width 124 height 18
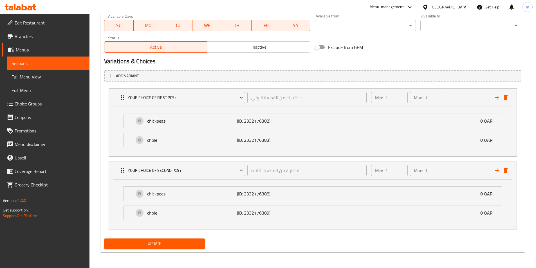
scroll to position [64, 0]
